Goal: Task Accomplishment & Management: Manage account settings

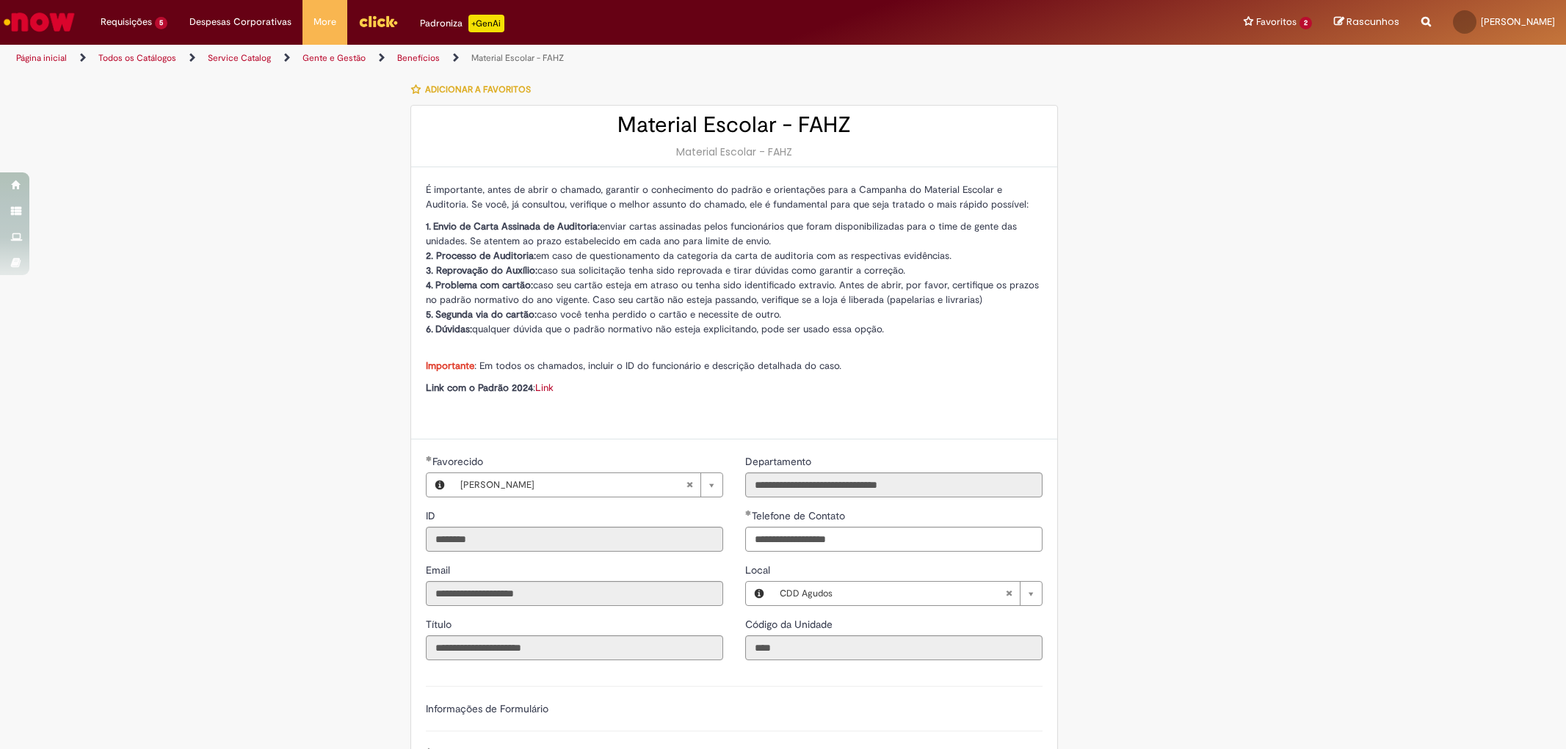
select select "**********"
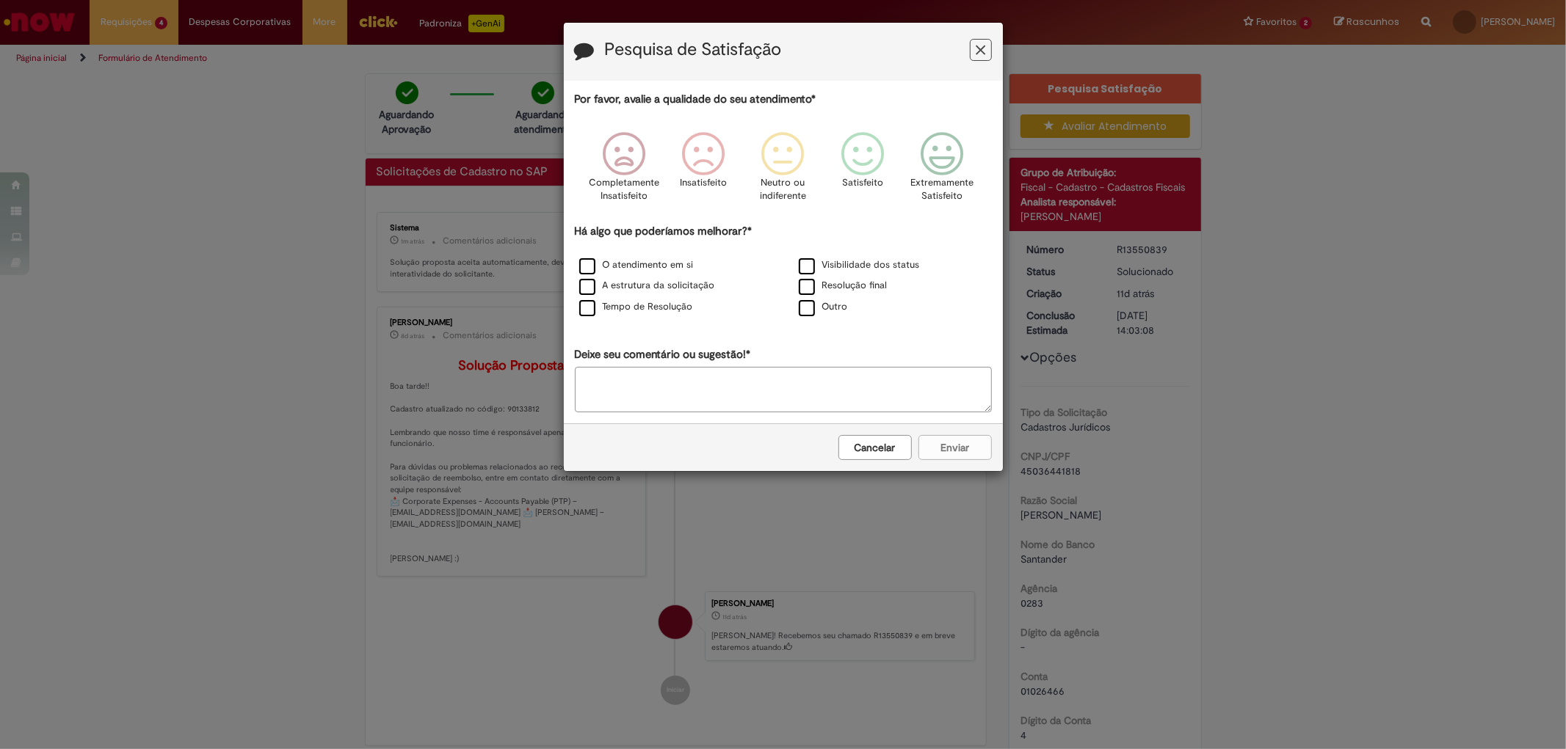
click at [981, 55] on icon "Feedback" at bounding box center [981, 50] width 10 height 15
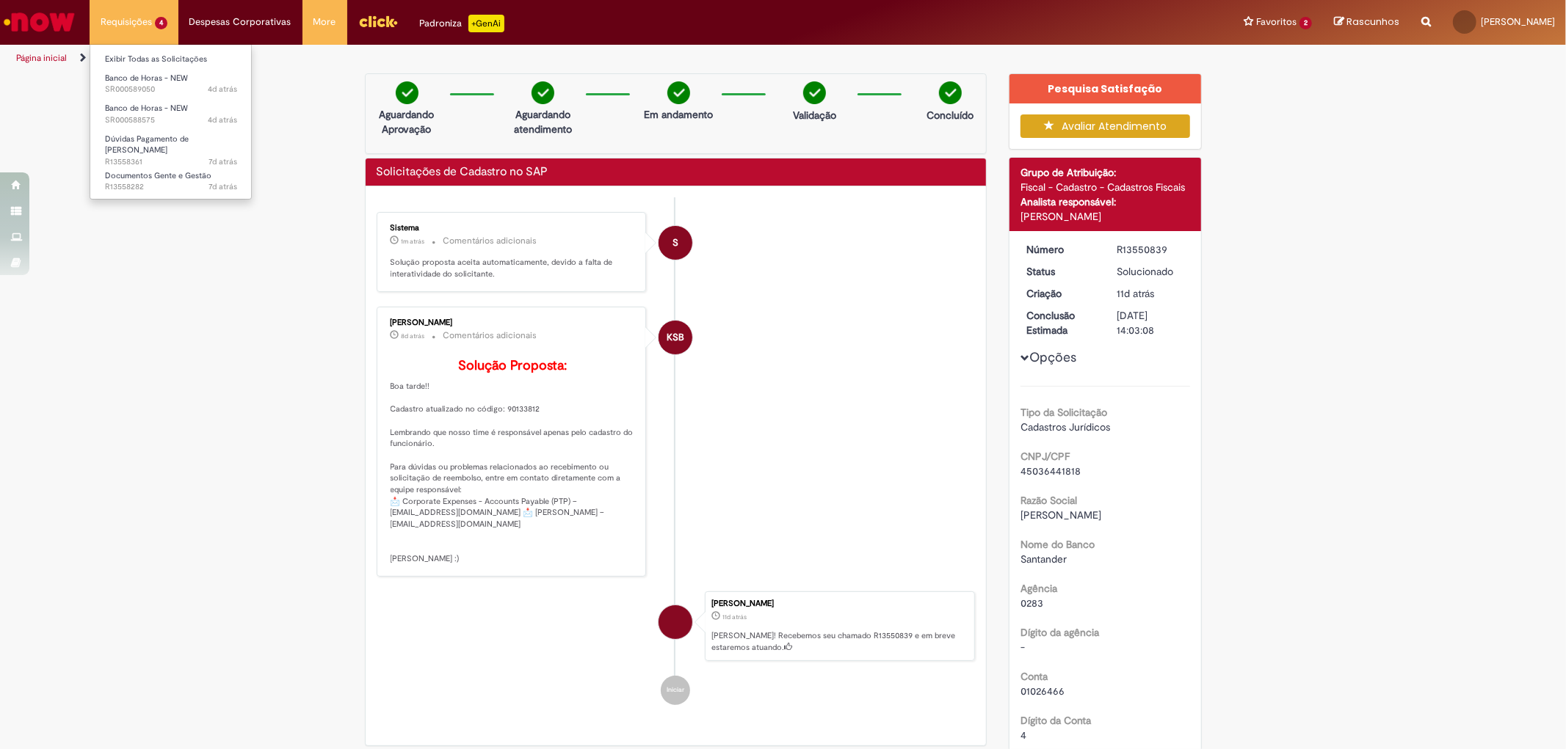
click at [128, 34] on li "Requisições 4 Exibir Todas as Solicitações Banco de Horas - NEW 4d atrás 4 dias…" at bounding box center [134, 22] width 89 height 44
click at [158, 116] on span "4d atrás 4 dias atrás SR000588575" at bounding box center [171, 121] width 132 height 12
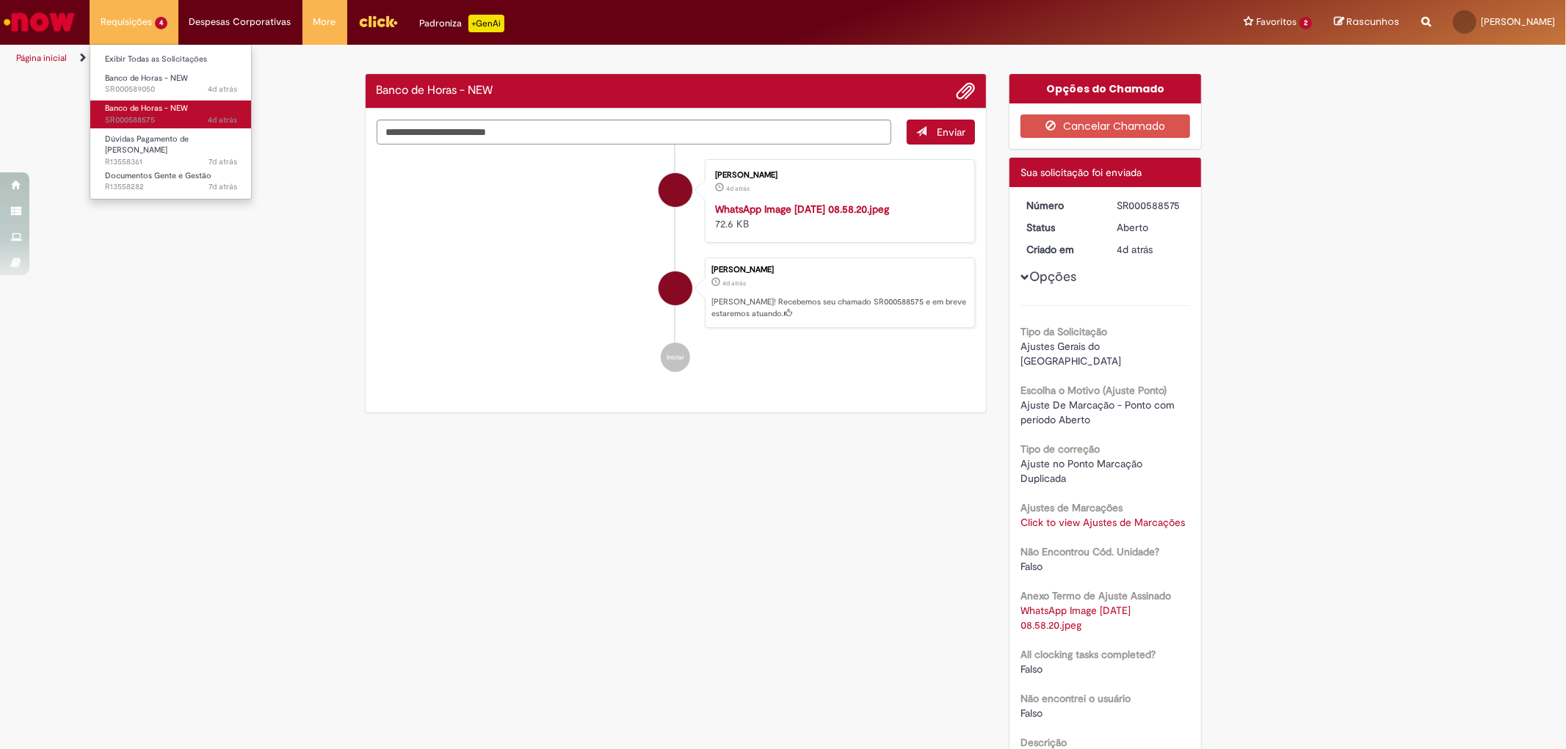
click at [174, 119] on span "4d atrás 4 dias atrás SR000588575" at bounding box center [171, 121] width 132 height 12
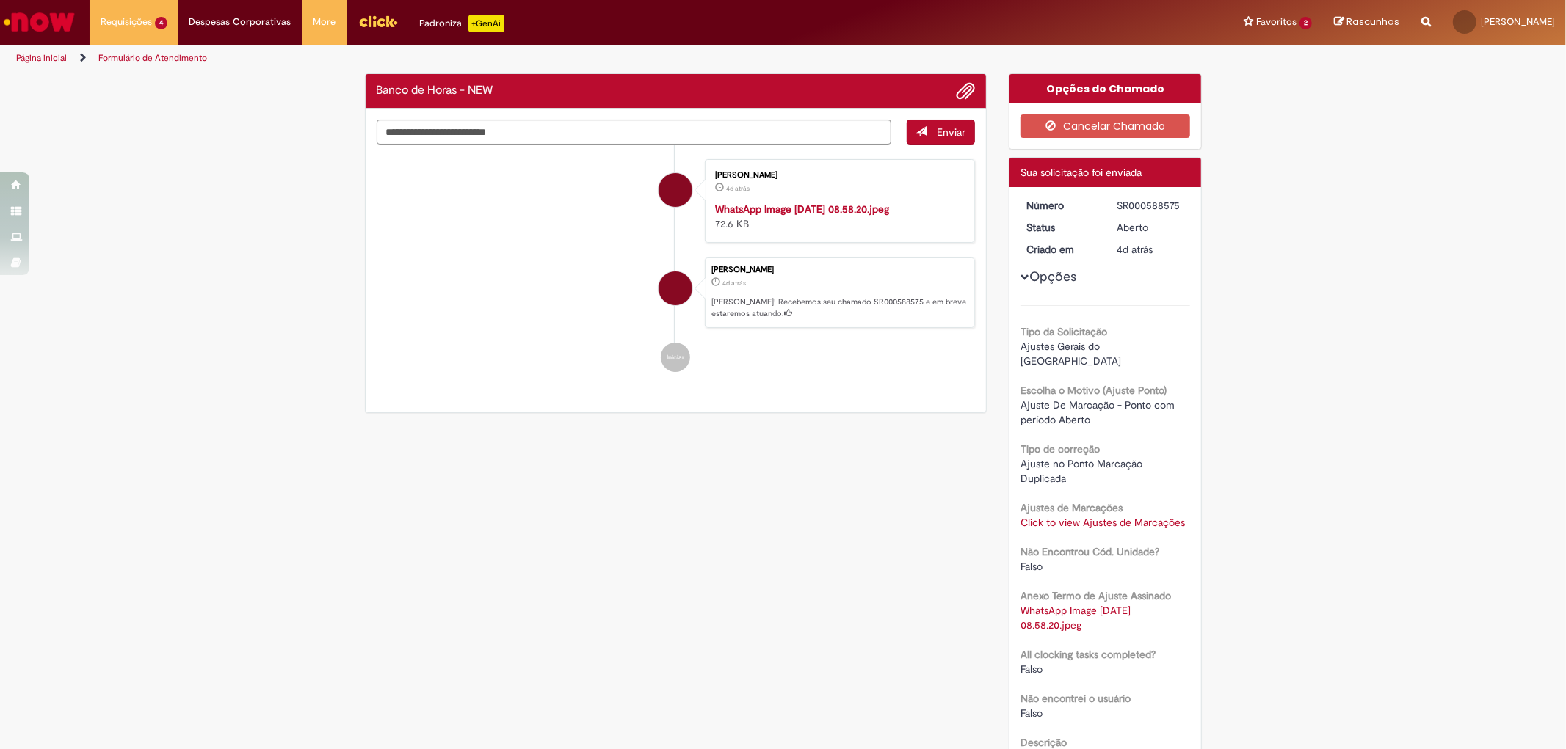
click at [1066, 269] on div "Opções Tipo da Solicitação Ajustes Gerais do Ponto Escolha o Motivo (Ajuste Pon…" at bounding box center [1105, 481] width 170 height 567
click at [0, 0] on button "Opções" at bounding box center [0, 0] width 0 height 0
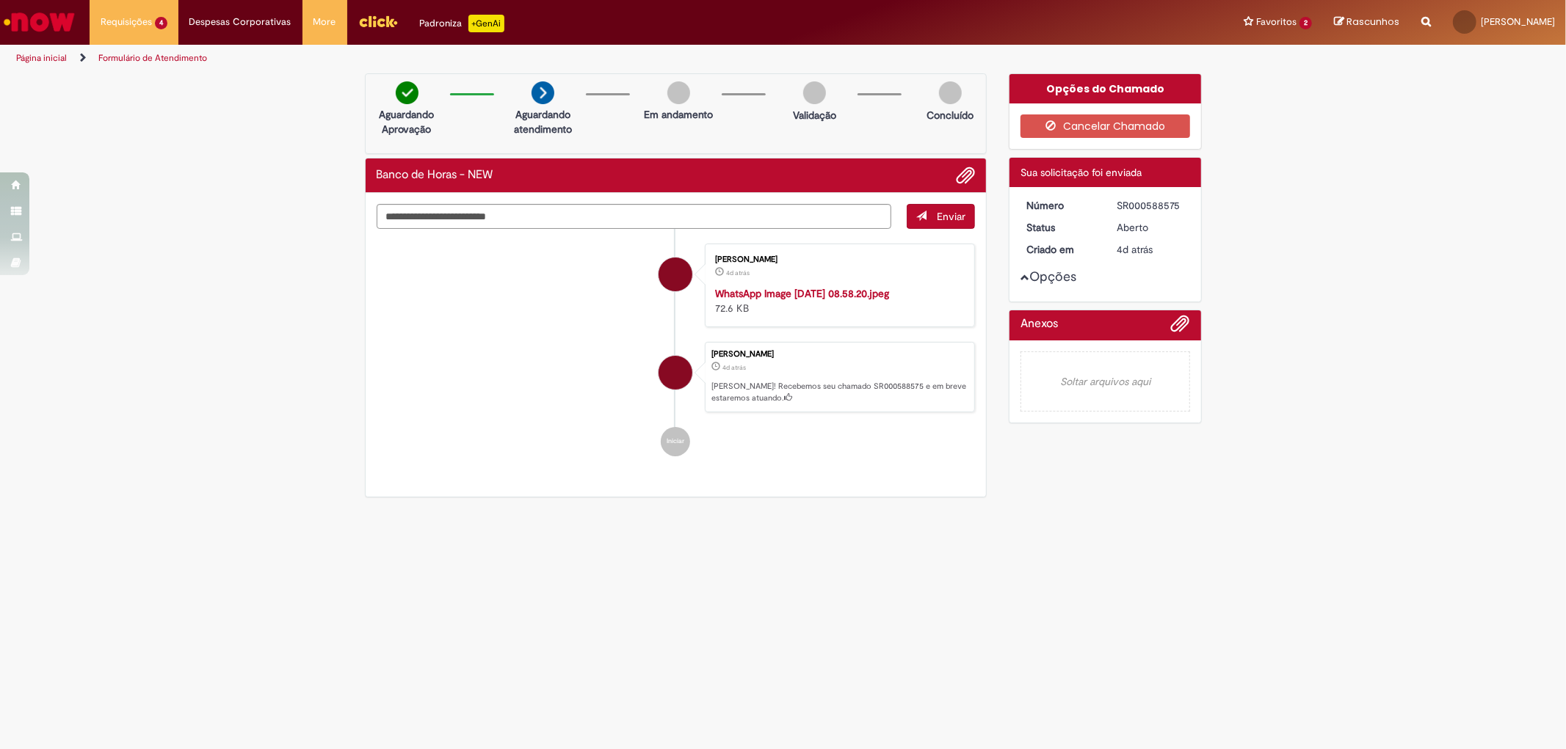
click at [0, 0] on button "Opções" at bounding box center [0, 0] width 0 height 0
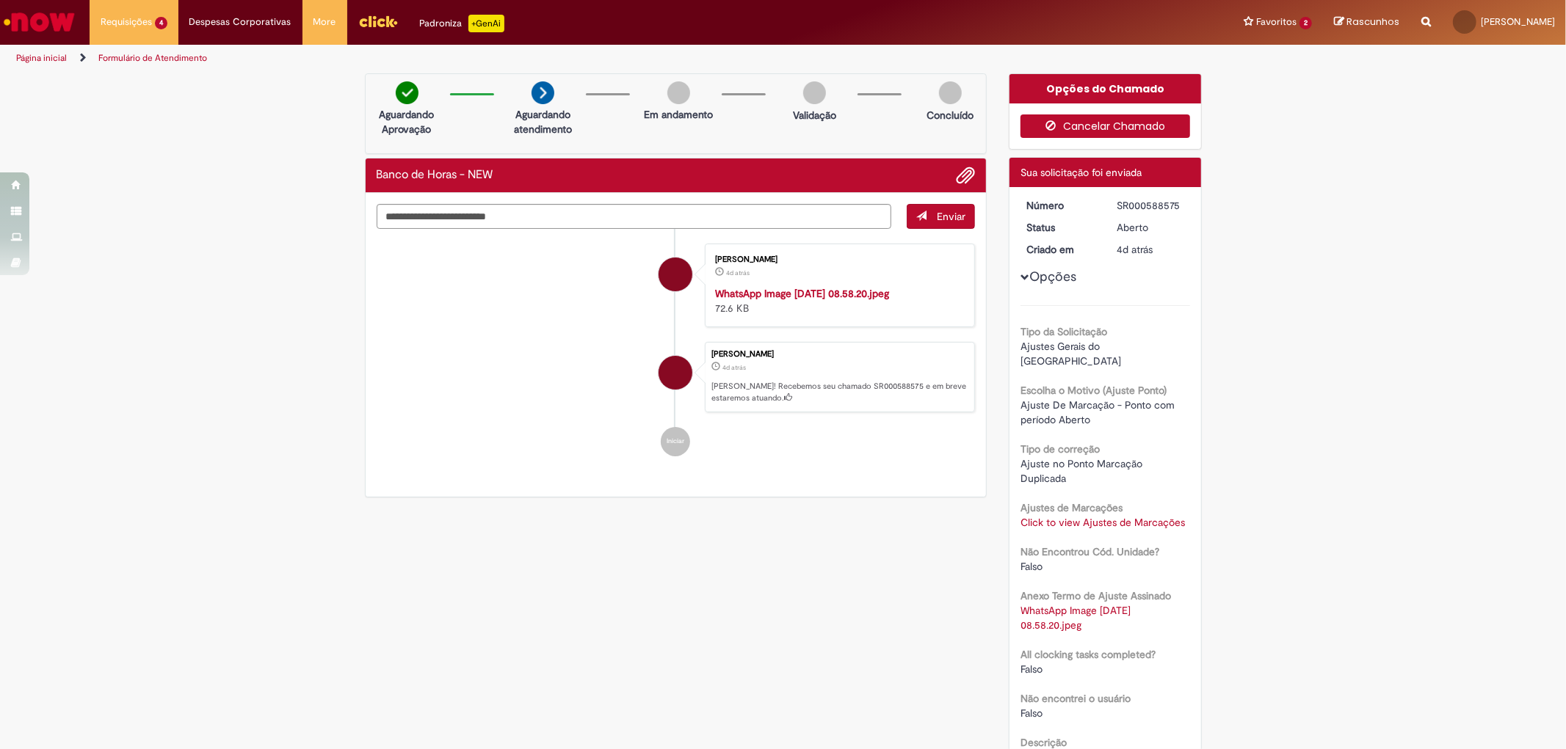
click at [1097, 126] on button "Cancelar Chamado" at bounding box center [1105, 126] width 170 height 23
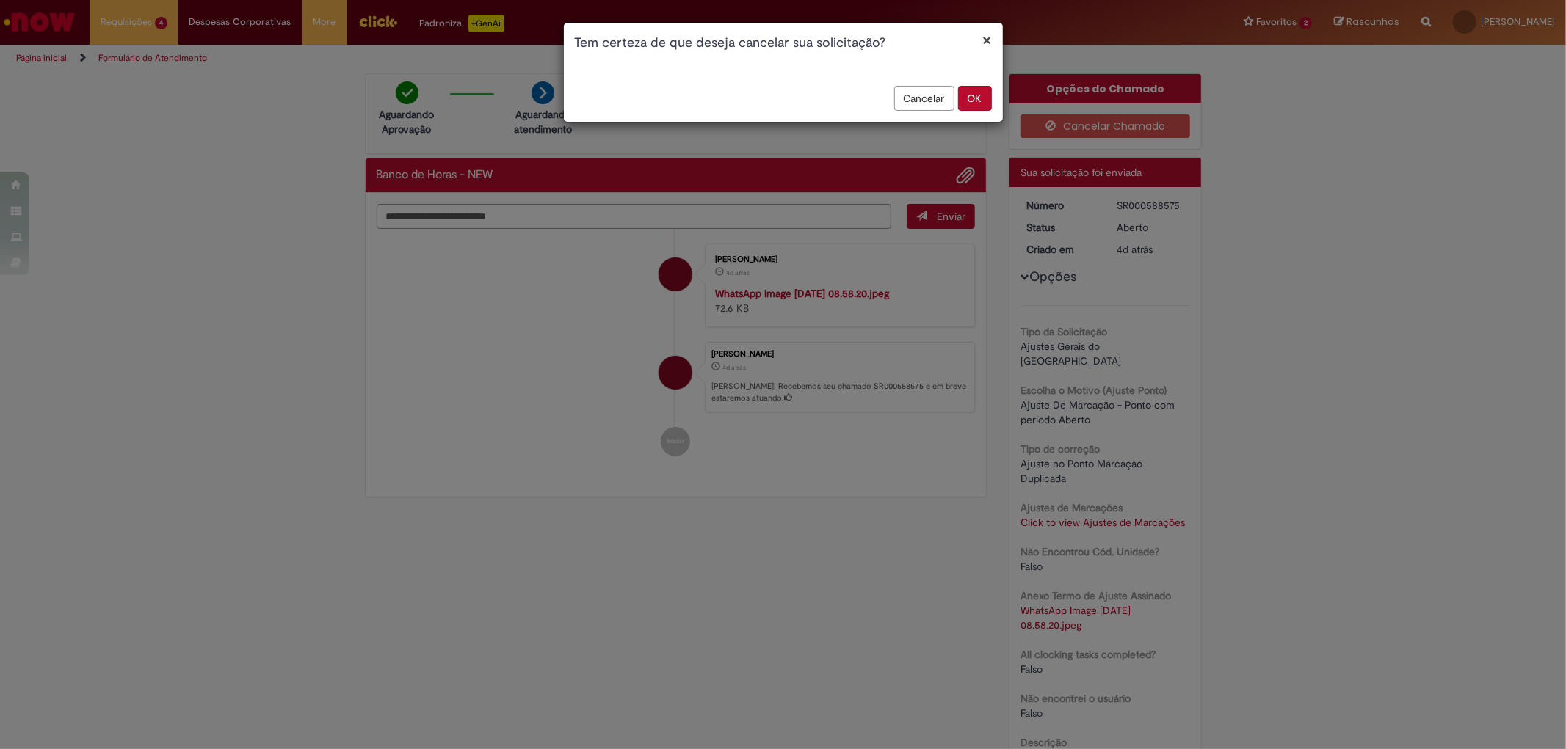
click at [969, 99] on button "OK" at bounding box center [975, 98] width 34 height 25
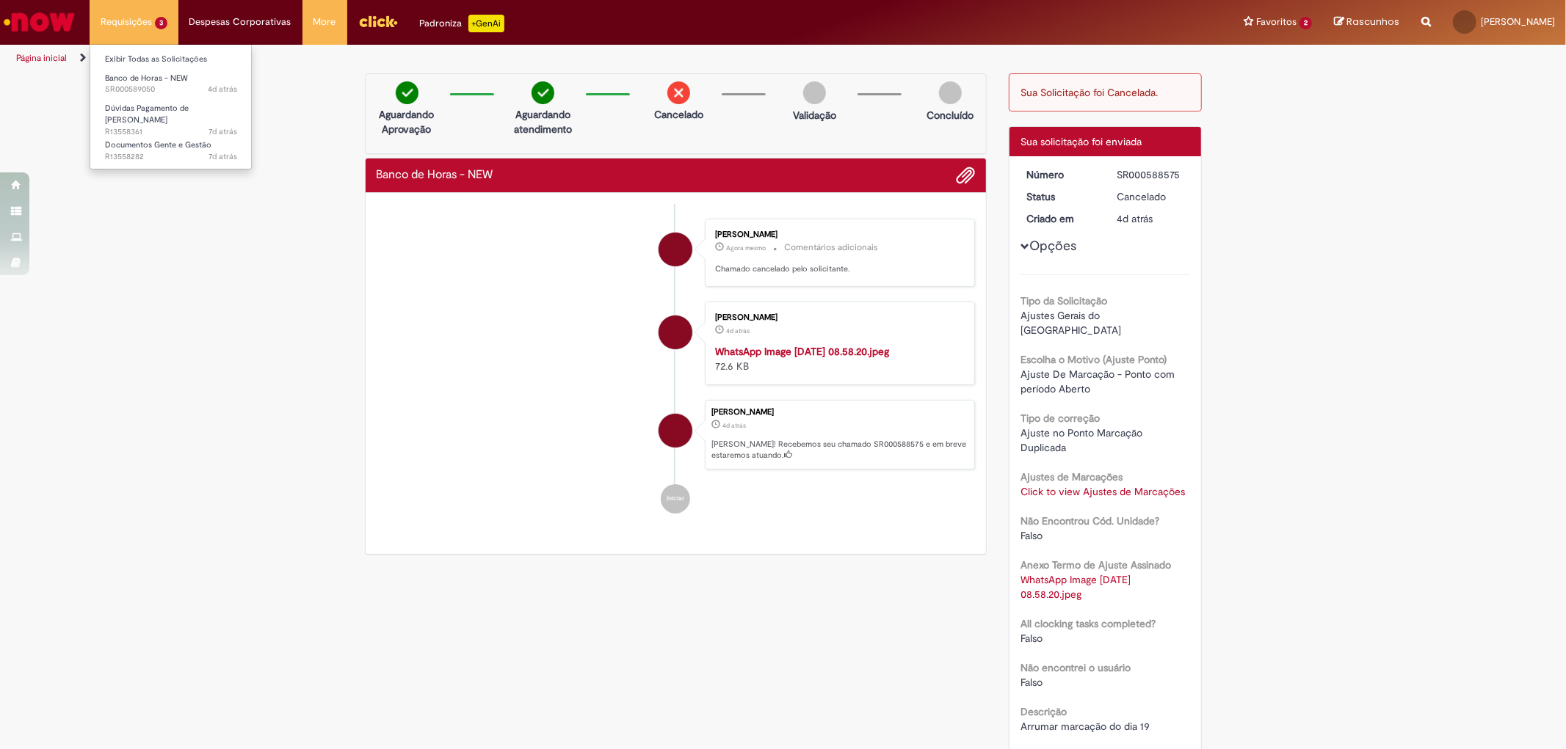
click at [160, 31] on li "Requisições 3 Exibir Todas as Solicitações Banco de Horas - NEW 4d atrás 4 dias…" at bounding box center [134, 22] width 89 height 44
click at [178, 84] on link "Banco de Horas - NEW 4d atrás 4 dias atrás SR000589050" at bounding box center [170, 83] width 161 height 27
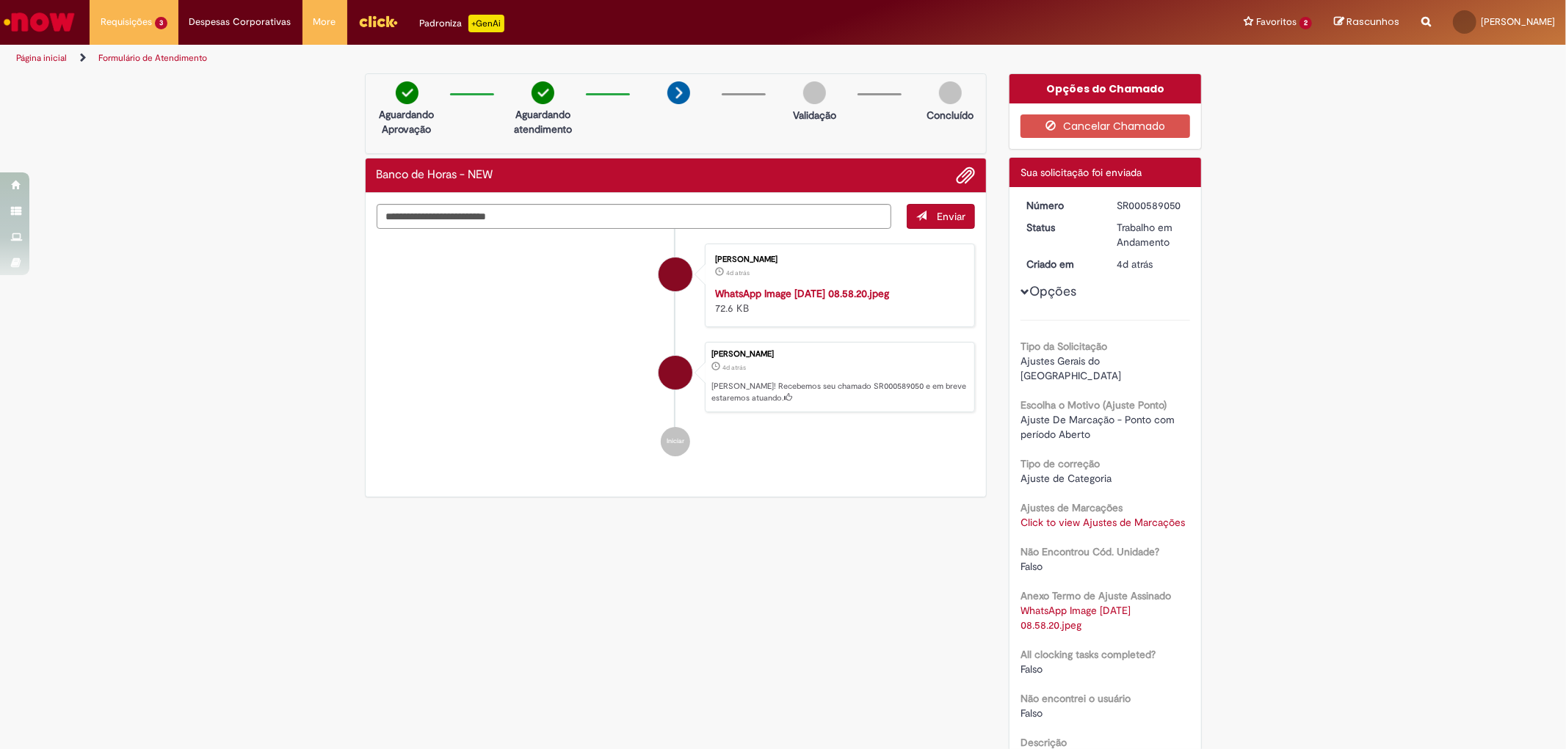
click at [0, 0] on button "Opções" at bounding box center [0, 0] width 0 height 0
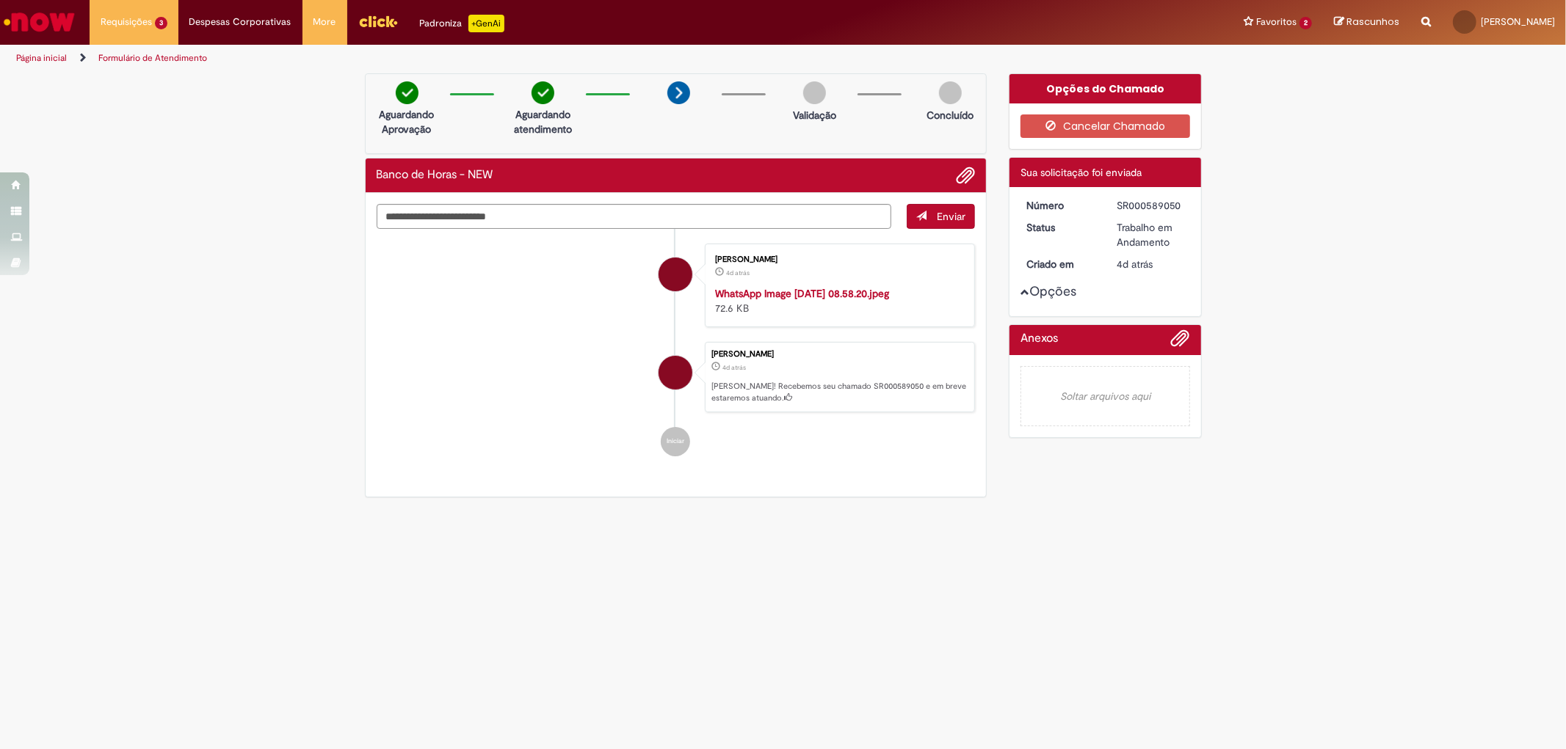
click at [0, 0] on button "Opções" at bounding box center [0, 0] width 0 height 0
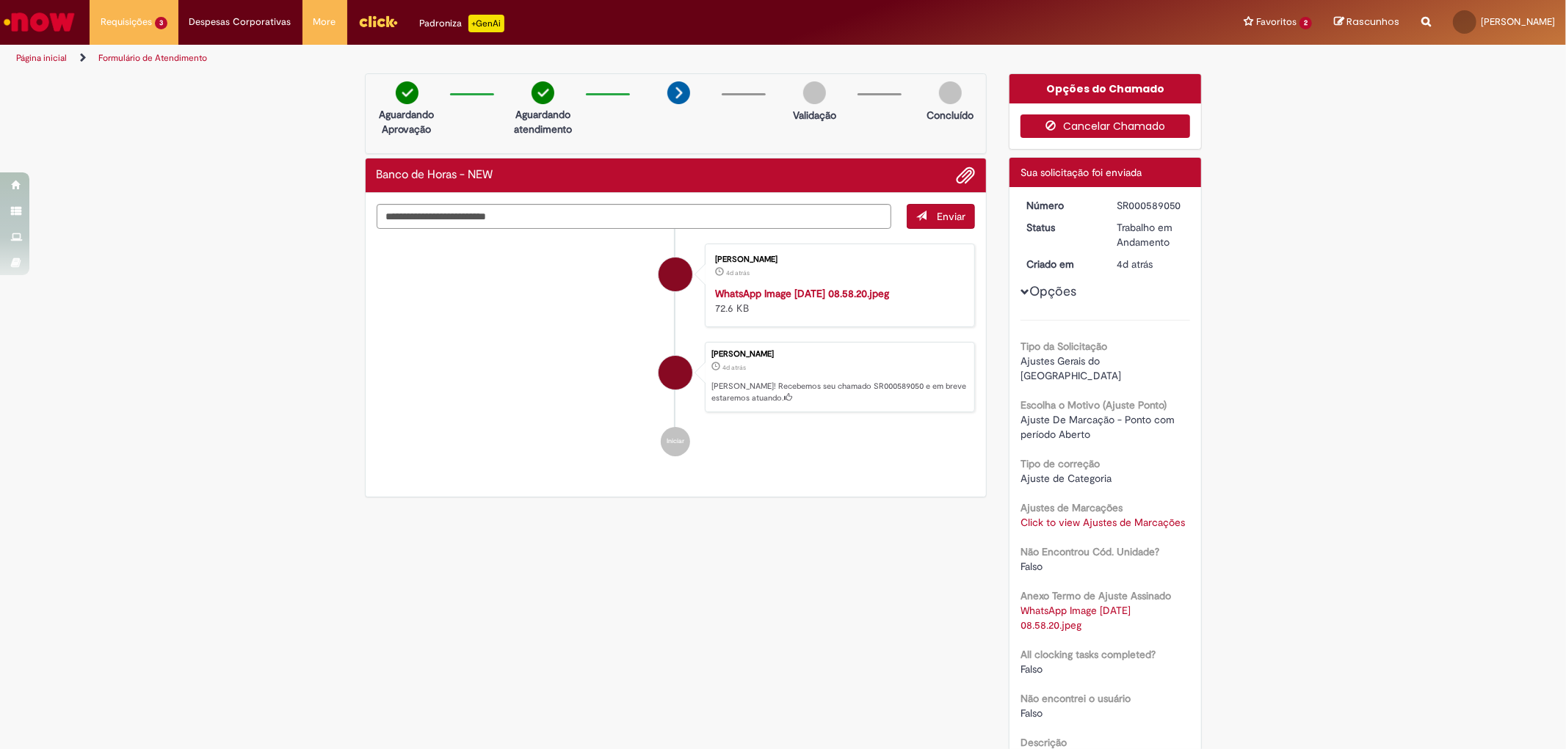
click at [1102, 128] on button "Cancelar Chamado" at bounding box center [1105, 126] width 170 height 23
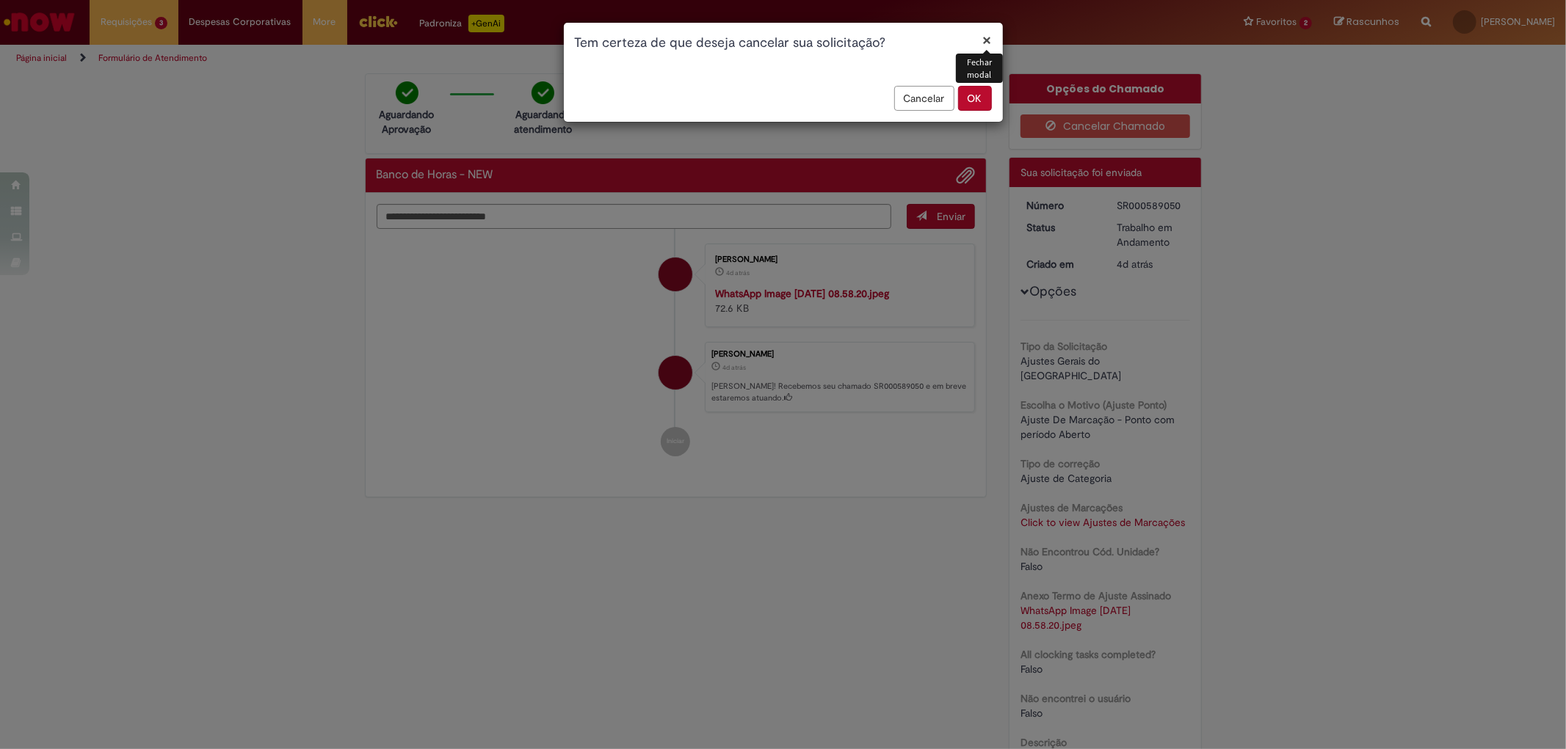
click at [979, 105] on button "OK" at bounding box center [975, 98] width 34 height 25
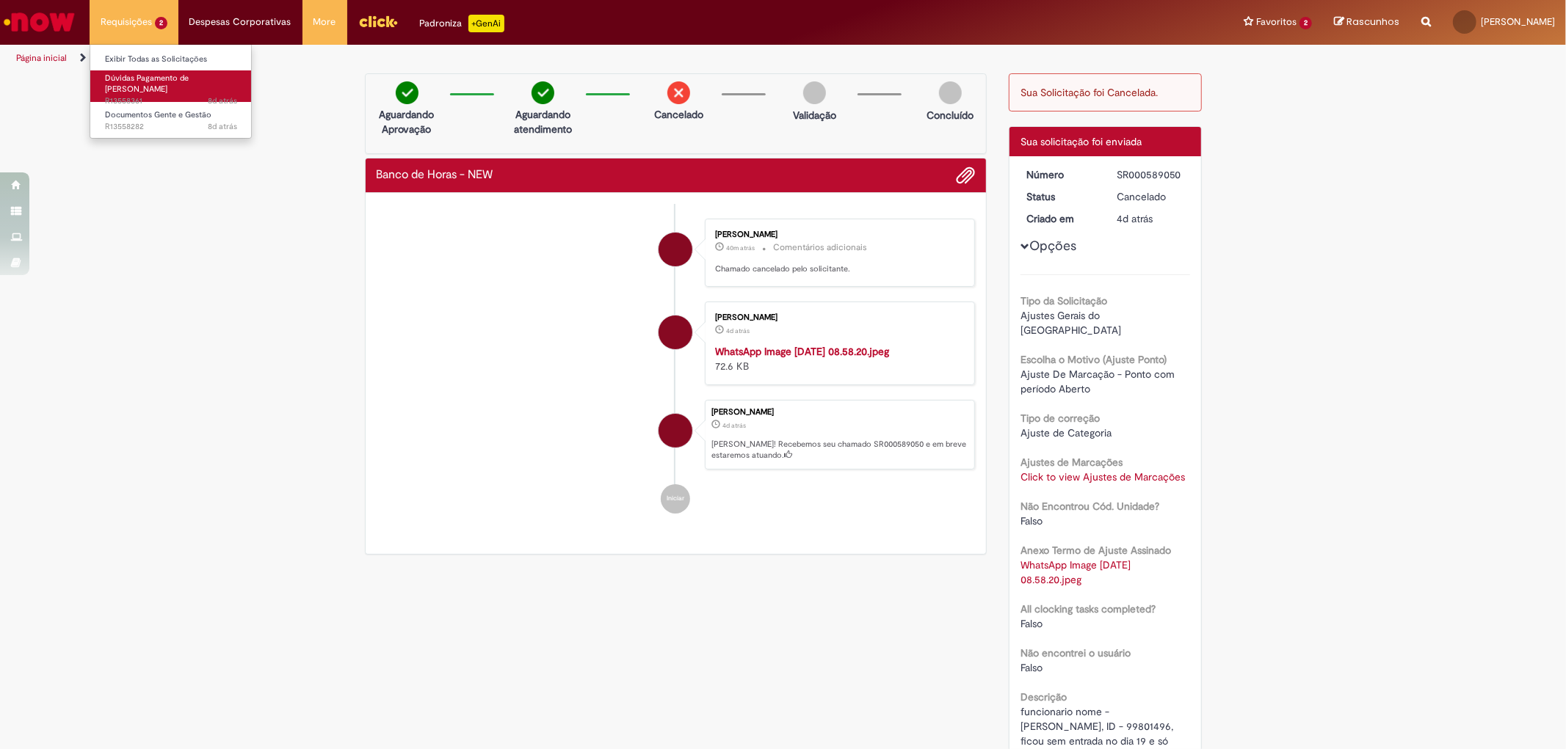
click at [159, 73] on span "Dúvidas Pagamento de [PERSON_NAME]" at bounding box center [147, 84] width 84 height 23
click at [164, 95] on span "8d atrás 8 dias atrás R13558361" at bounding box center [171, 101] width 132 height 12
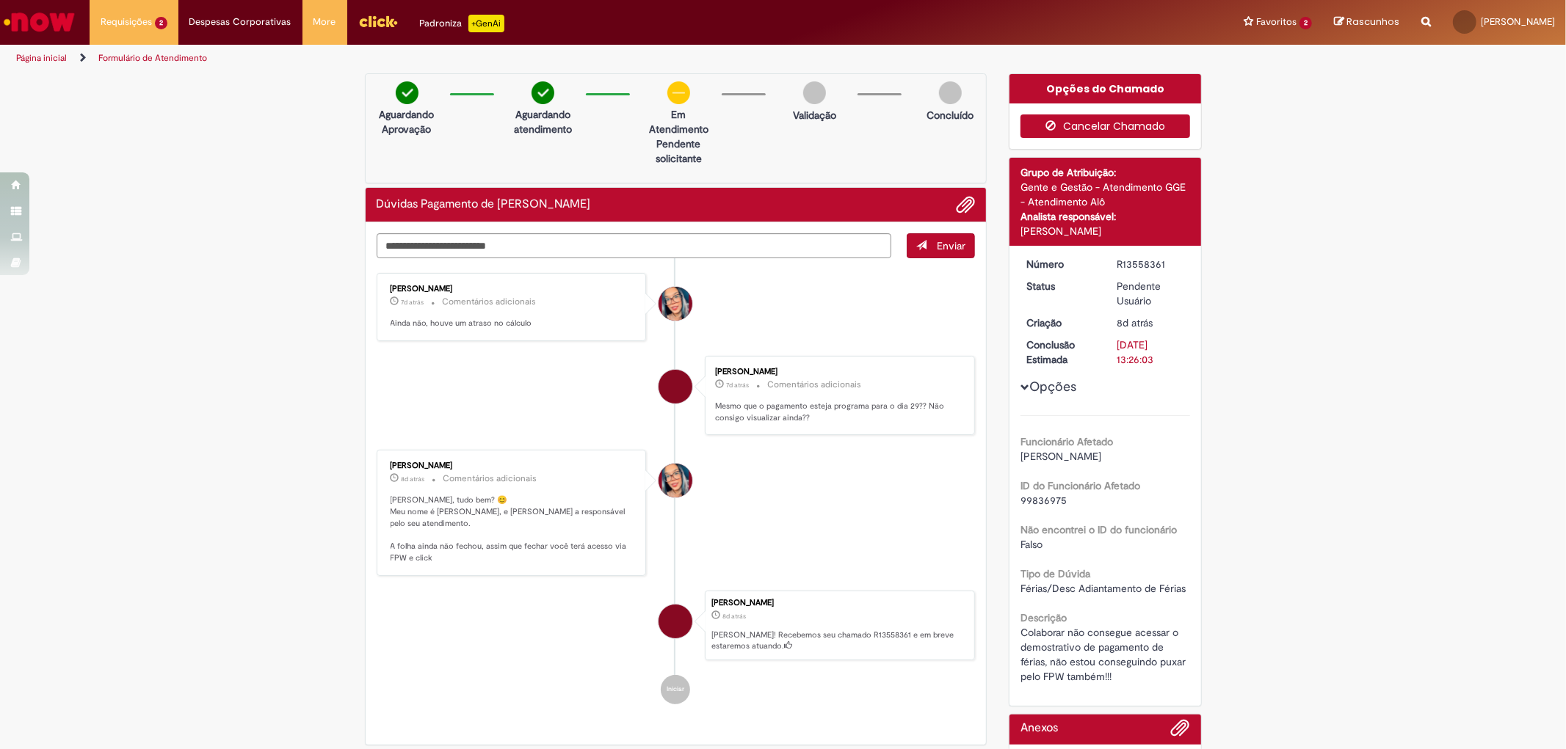
click at [1140, 117] on button "Cancelar Chamado" at bounding box center [1105, 126] width 170 height 23
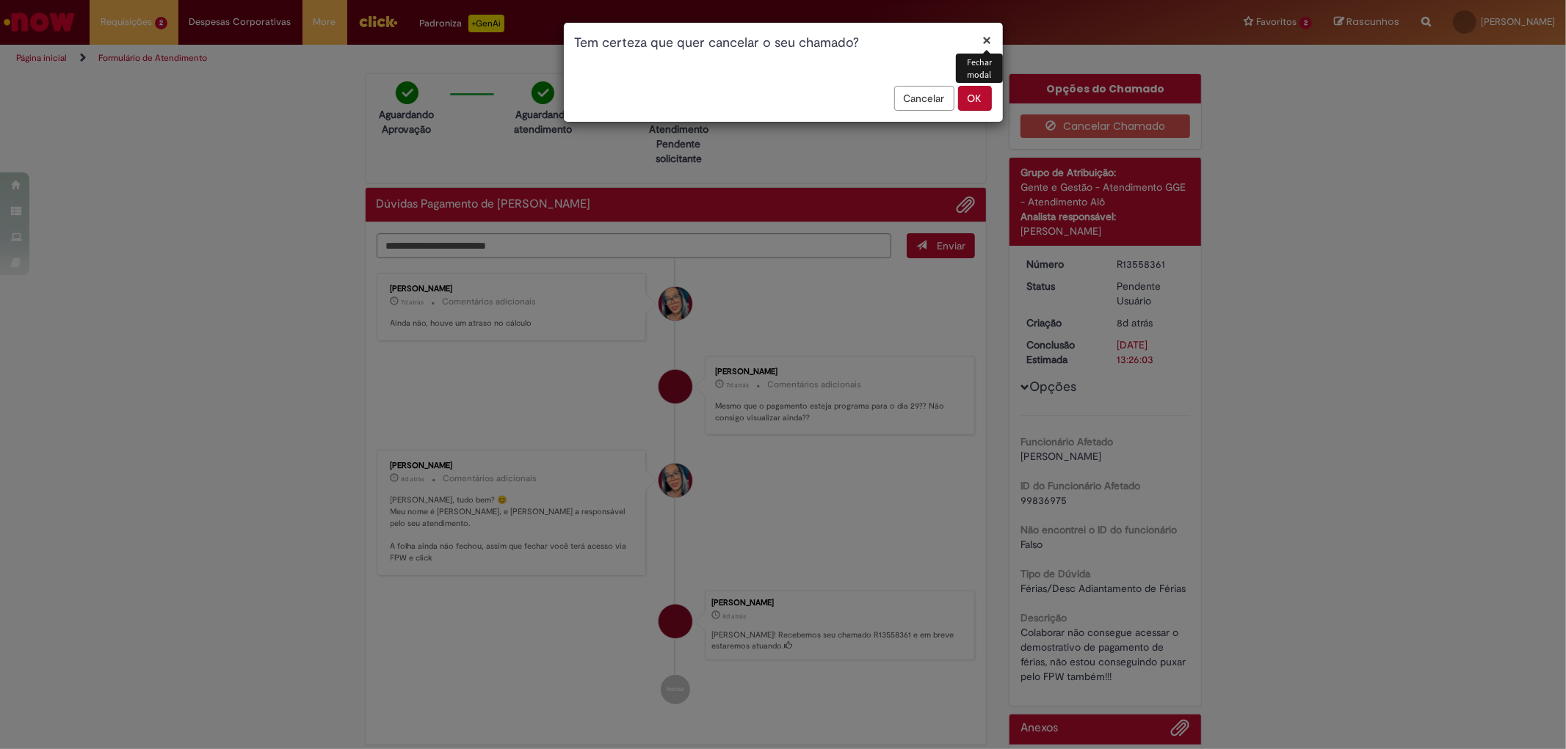
click at [841, 266] on div "× Fechar modal Tem certeza que quer cancelar o seu chamado? Cancelar OK" at bounding box center [783, 374] width 1566 height 749
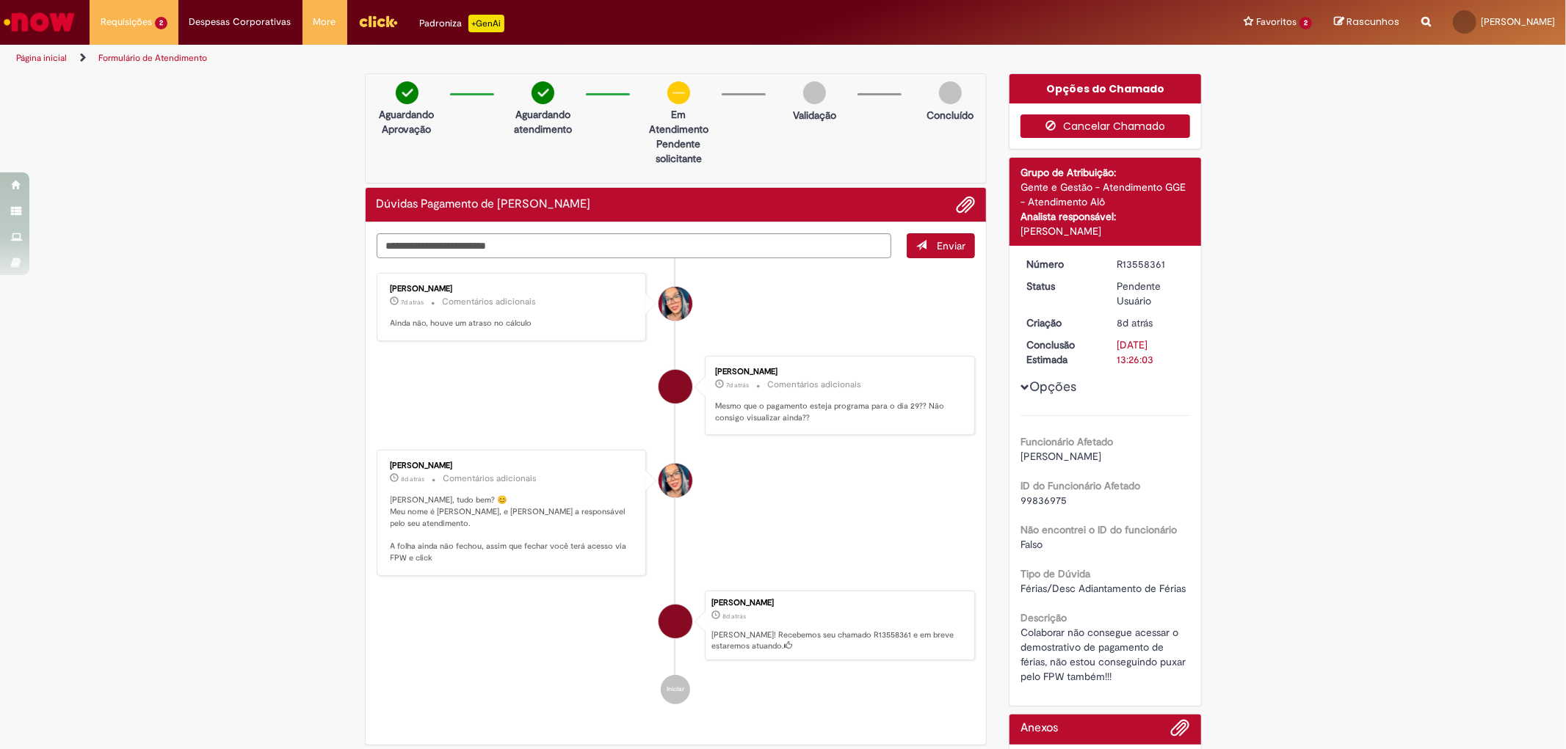
click at [1063, 118] on button "Cancelar Chamado" at bounding box center [1105, 126] width 170 height 23
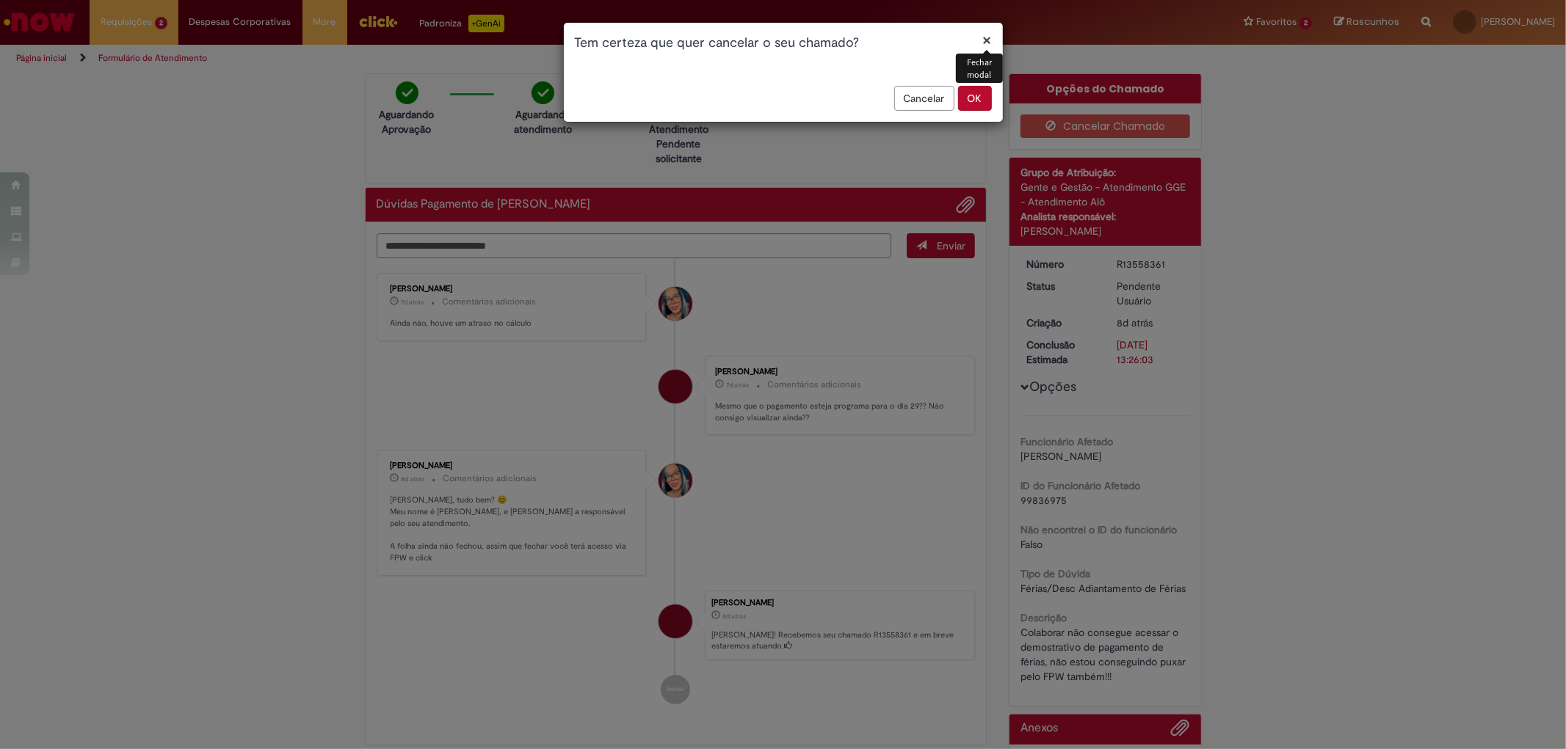
click at [982, 98] on button "OK" at bounding box center [975, 98] width 34 height 25
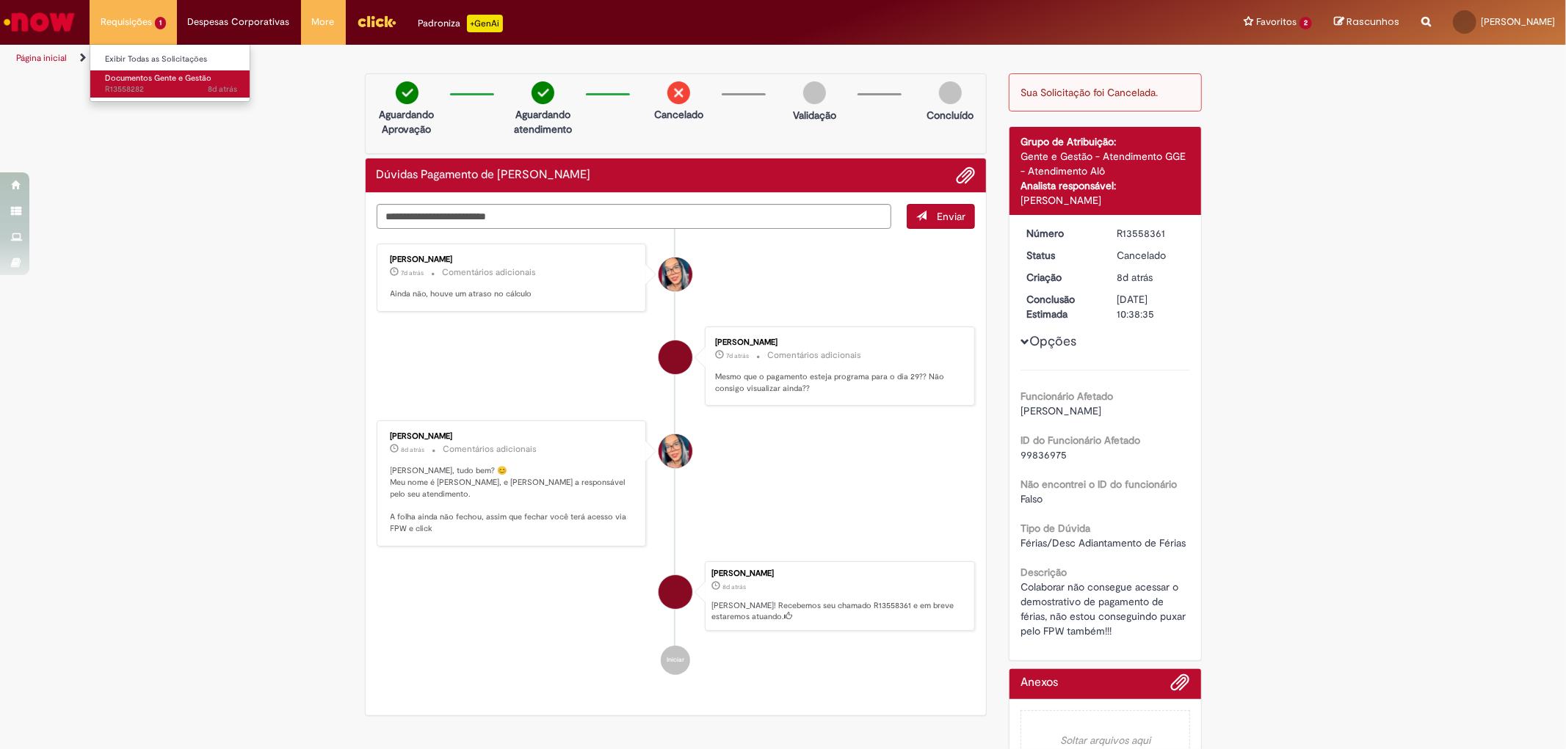
click at [167, 78] on span "Documentos Gente e Gestão" at bounding box center [158, 78] width 106 height 11
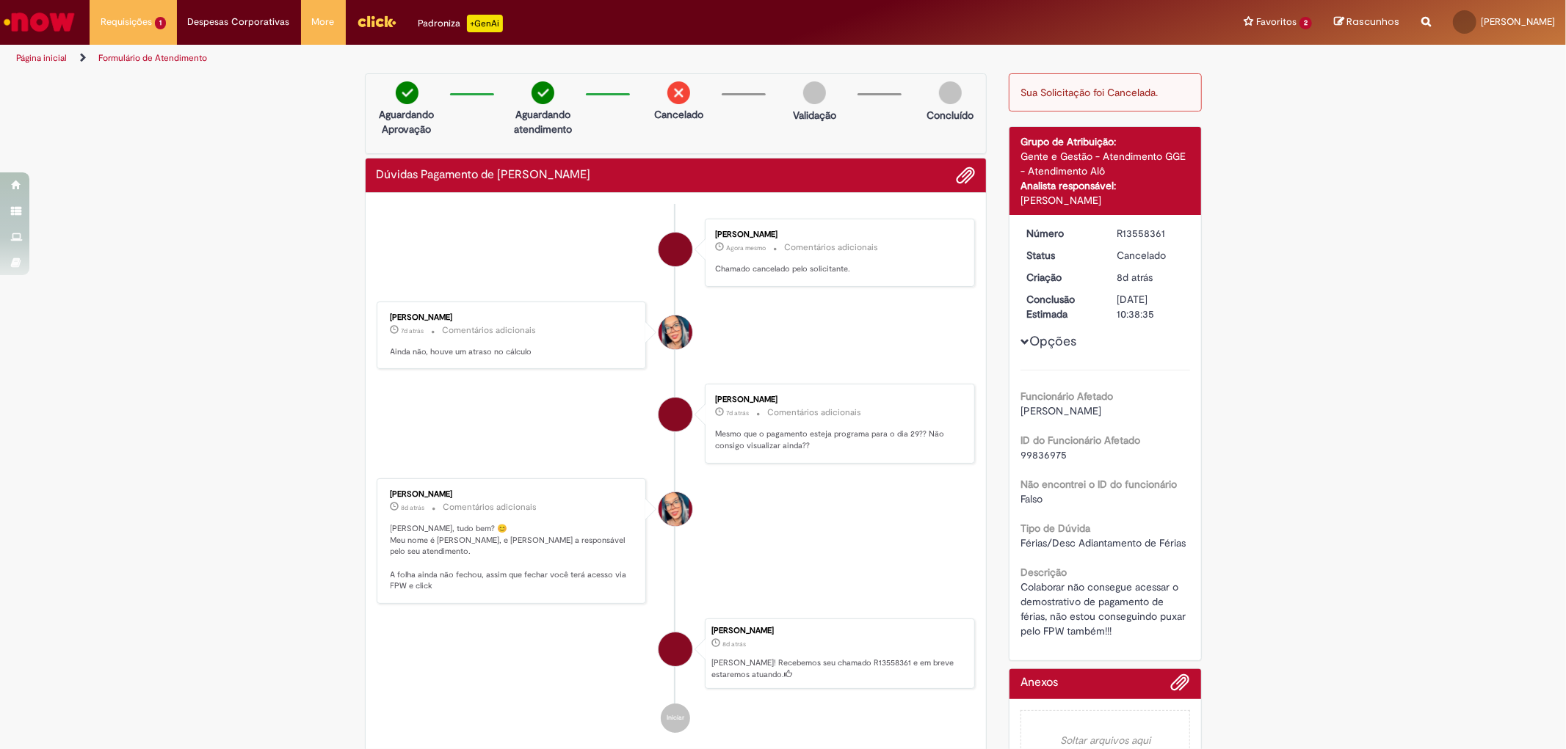
click at [1083, 117] on div "Sua Solicitação foi Cancelada. Detalhes do tíquete Grupo de Atribuição: Gente e…" at bounding box center [1105, 431] width 215 height 716
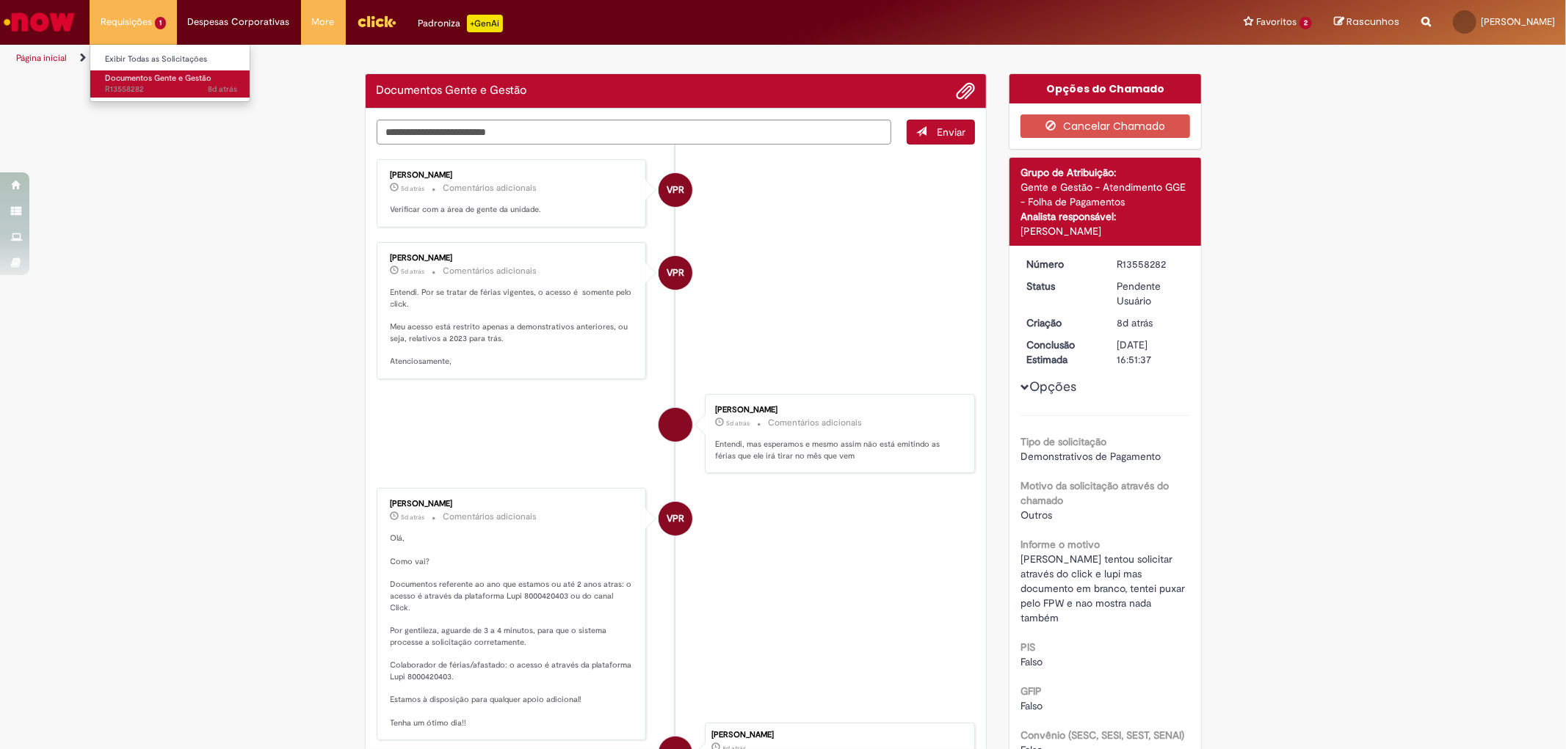
click at [142, 87] on span "8d atrás 8 dias atrás R13558282" at bounding box center [171, 90] width 132 height 12
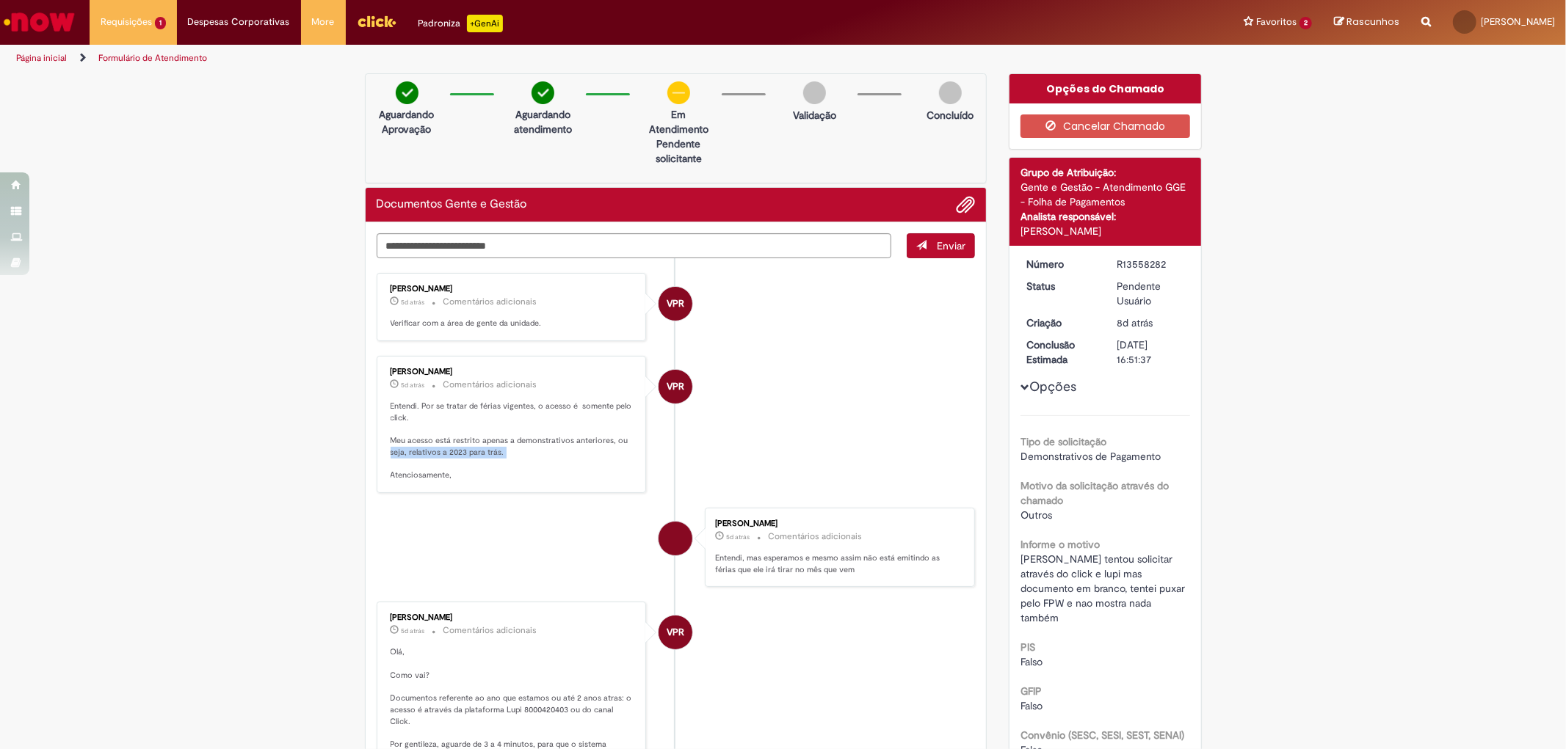
drag, startPoint x: 382, startPoint y: 449, endPoint x: 519, endPoint y: 467, distance: 137.7
click at [519, 467] on div "Vanessa Paiva Ribeiro 5d atrás 5 dias atrás Comentários adicionais Entendi. Por…" at bounding box center [511, 424] width 261 height 128
click at [544, 460] on p "Entendi. Por se tratar de férias vigentes, o acesso é somente pelo click. Meu a…" at bounding box center [513, 441] width 244 height 81
click at [1097, 118] on button "Cancelar Chamado" at bounding box center [1105, 126] width 170 height 23
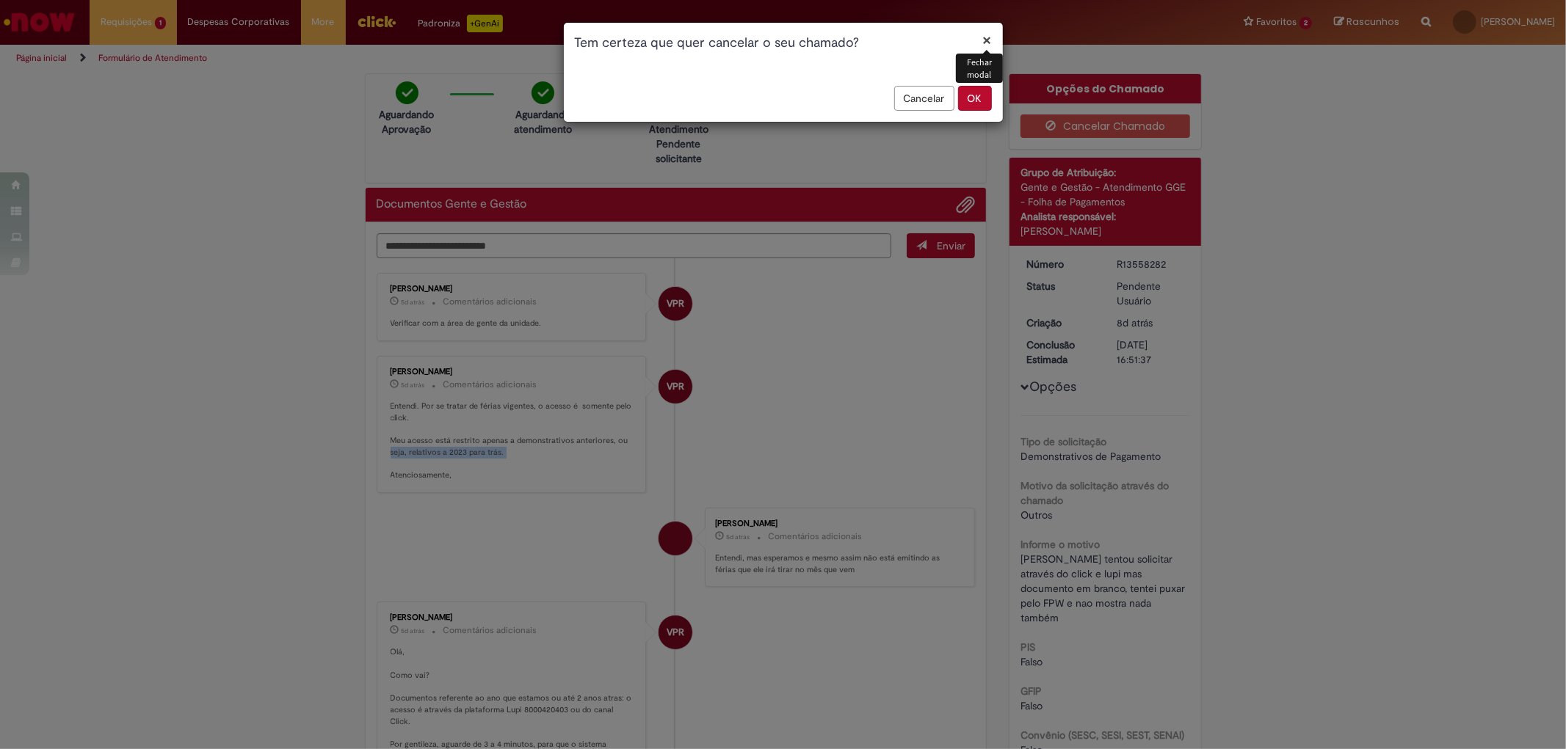
click at [970, 103] on button "OK" at bounding box center [975, 98] width 34 height 25
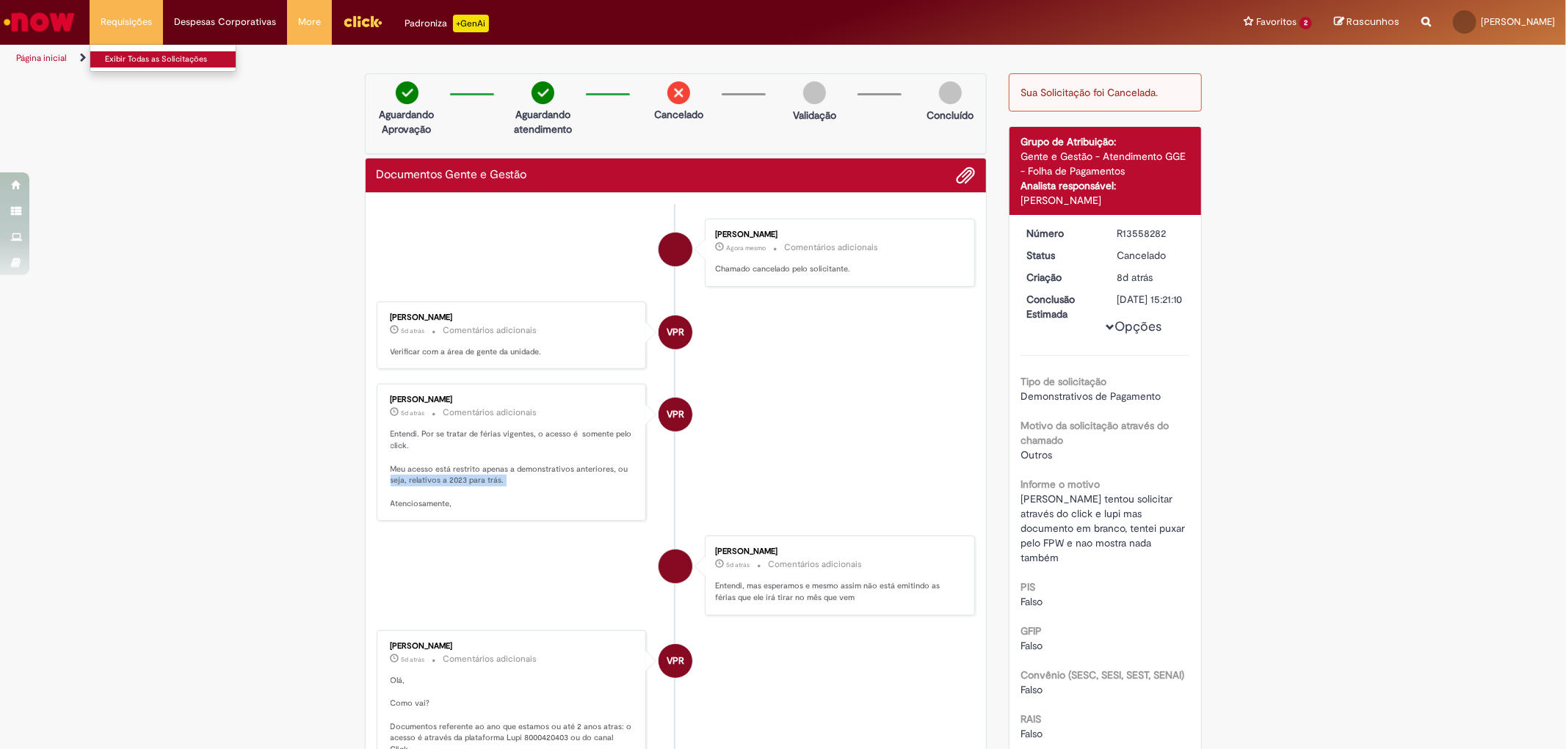
click at [159, 56] on link "Exibir Todas as Solicitações" at bounding box center [170, 59] width 161 height 16
